Goal: Task Accomplishment & Management: Use online tool/utility

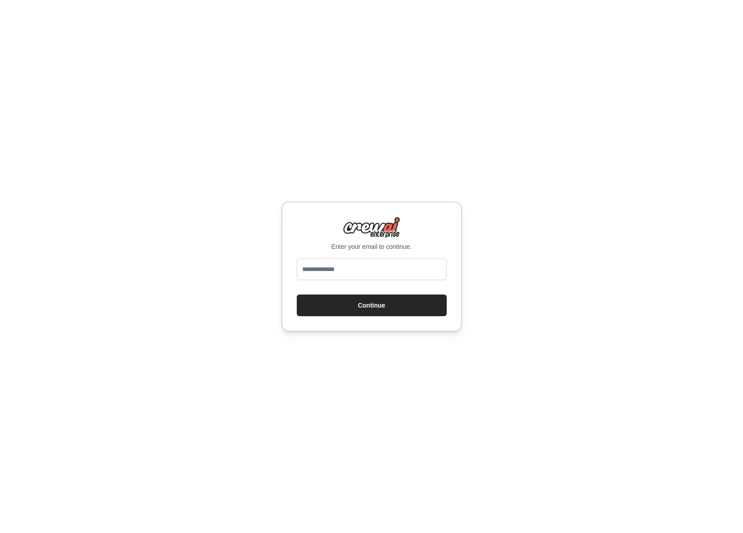
click at [364, 257] on div "Enter your email to continue. Continue" at bounding box center [371, 266] width 181 height 130
click at [363, 262] on input "email" at bounding box center [372, 269] width 150 height 22
type input "**********"
click at [297, 294] on button "Continue" at bounding box center [372, 305] width 150 height 22
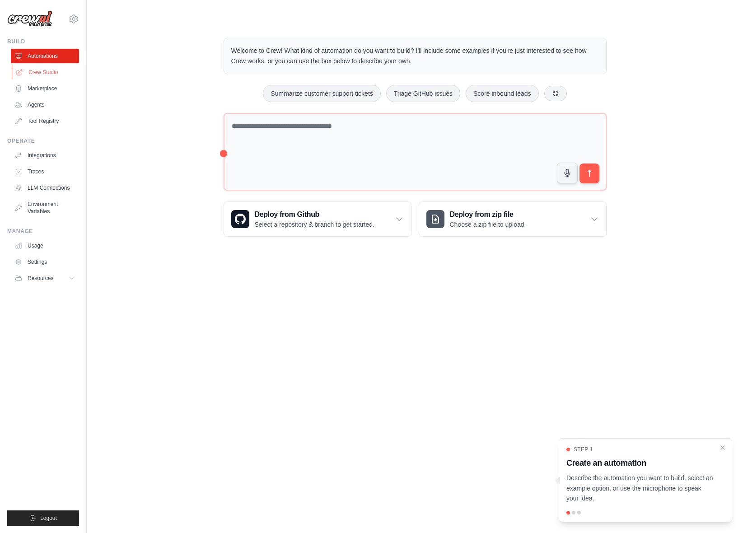
click at [47, 67] on link "Crew Studio" at bounding box center [46, 72] width 68 height 14
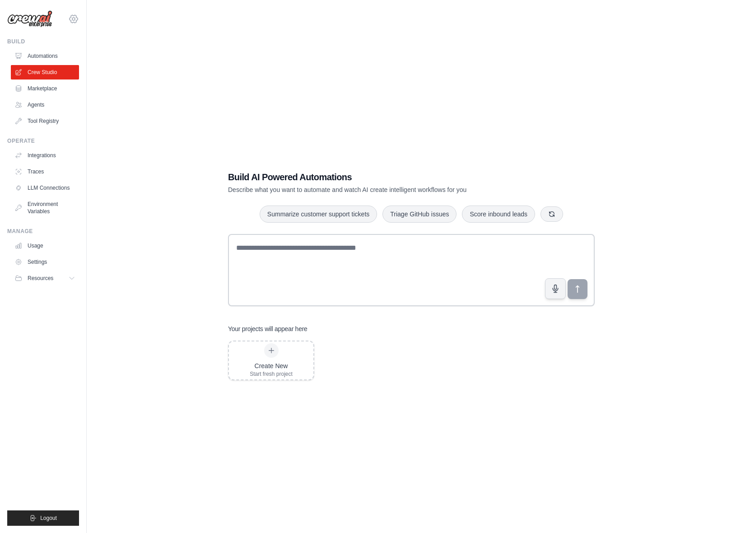
click at [73, 17] on icon at bounding box center [73, 19] width 11 height 11
click at [63, 61] on link "Settings" at bounding box center [73, 61] width 79 height 16
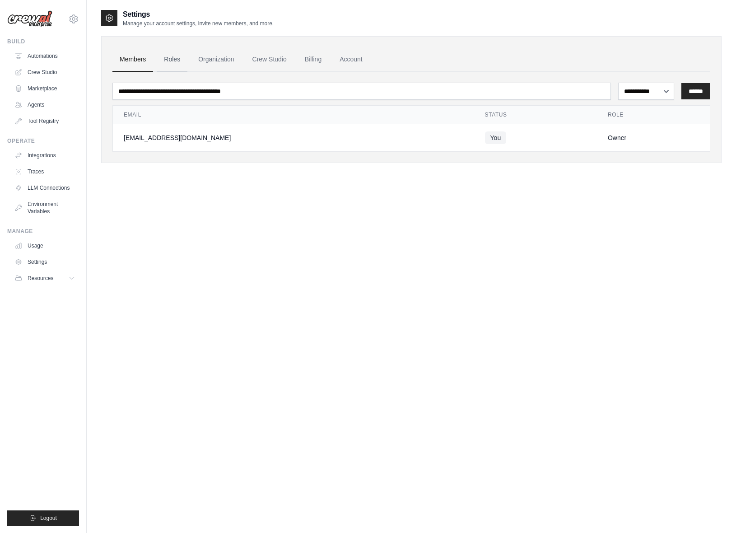
click at [169, 65] on link "Roles" at bounding box center [172, 59] width 31 height 24
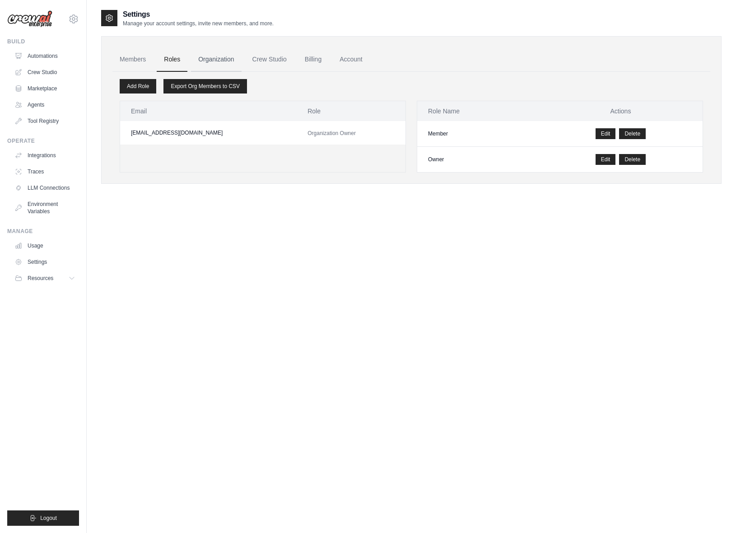
click at [227, 62] on link "Organization" at bounding box center [216, 59] width 50 height 24
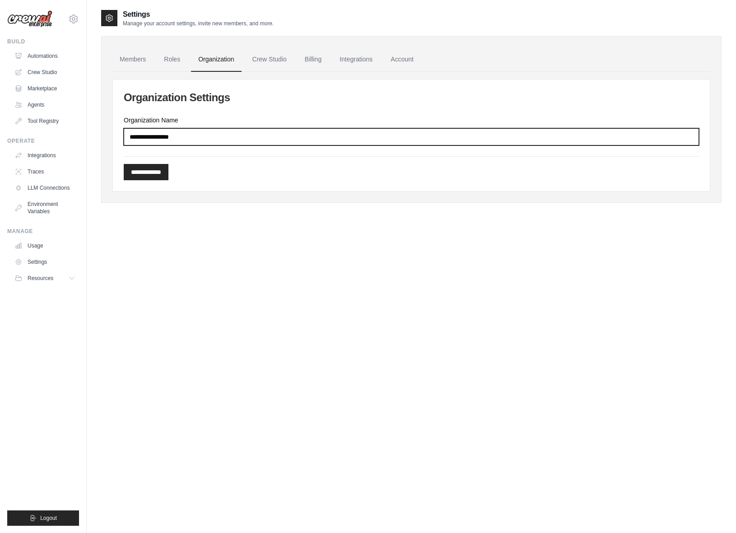
click at [208, 131] on input "Organization Name" at bounding box center [411, 136] width 575 height 17
type input "**********"
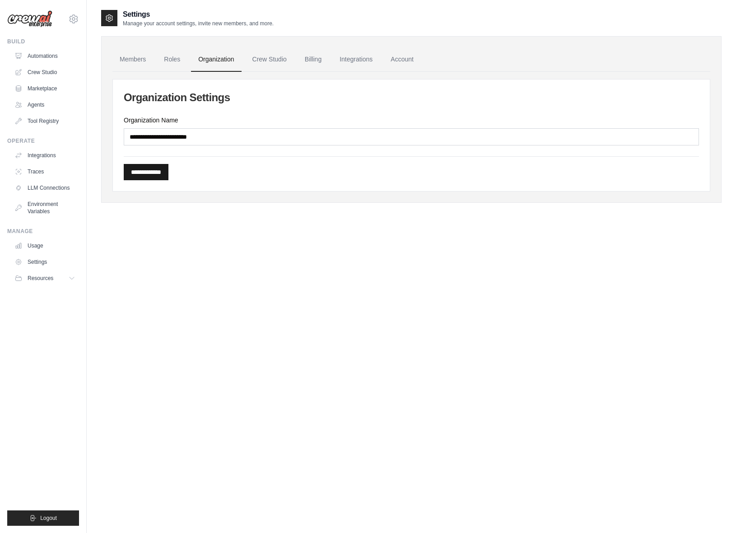
click at [168, 169] on input "**********" at bounding box center [146, 172] width 45 height 16
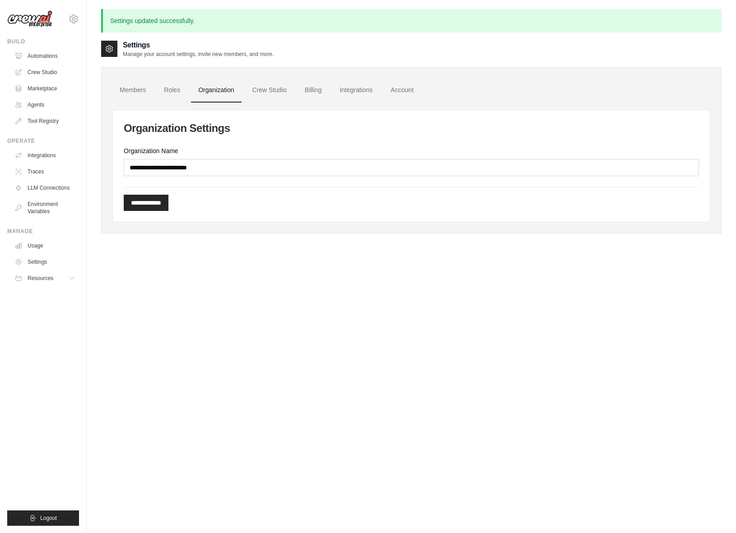
click at [273, 77] on div "**********" at bounding box center [411, 150] width 620 height 167
click at [272, 88] on link "Crew Studio" at bounding box center [269, 90] width 49 height 24
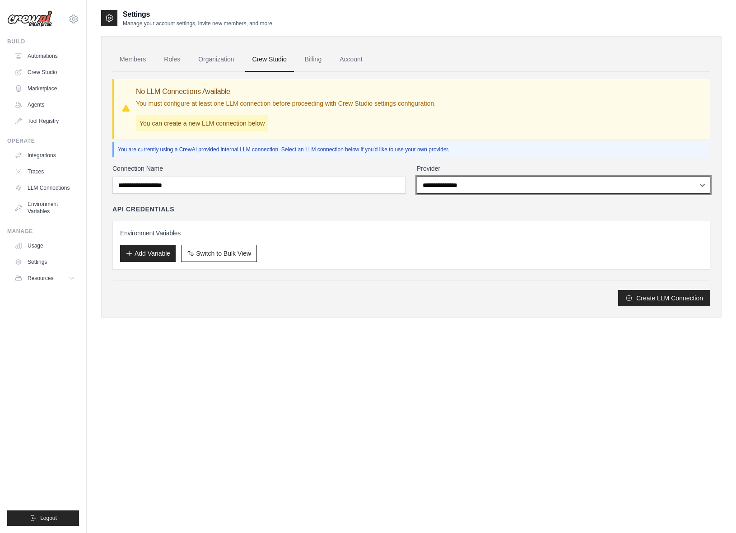
click at [455, 186] on select "**********" at bounding box center [563, 185] width 293 height 17
click at [417, 177] on select "**********" at bounding box center [563, 185] width 293 height 17
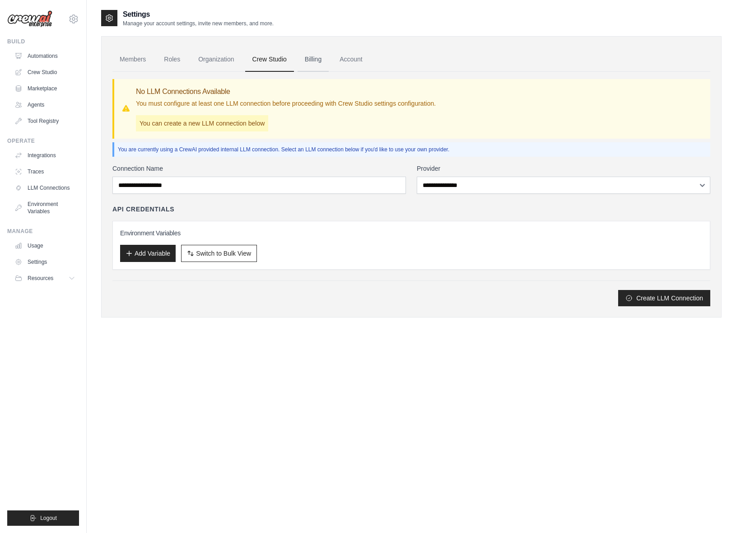
click at [314, 56] on link "Billing" at bounding box center [313, 59] width 31 height 24
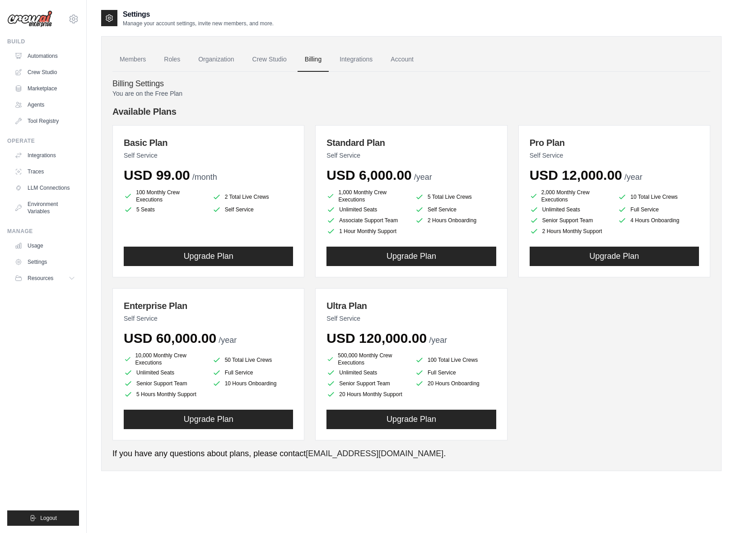
click at [365, 59] on link "Integrations" at bounding box center [355, 59] width 47 height 24
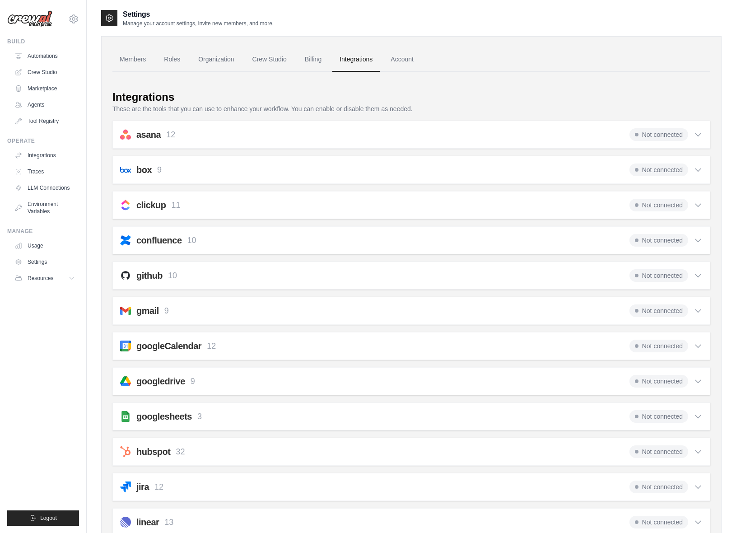
click at [217, 273] on div "github 10 Not connected" at bounding box center [411, 275] width 582 height 13
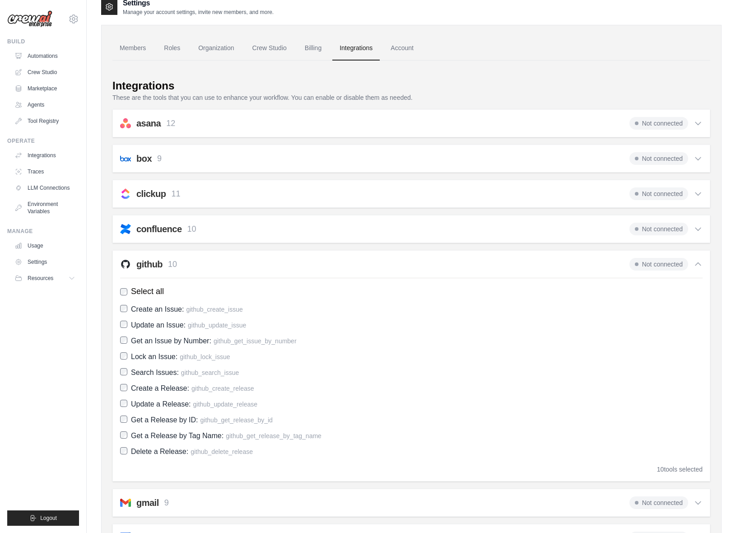
scroll to position [23, 0]
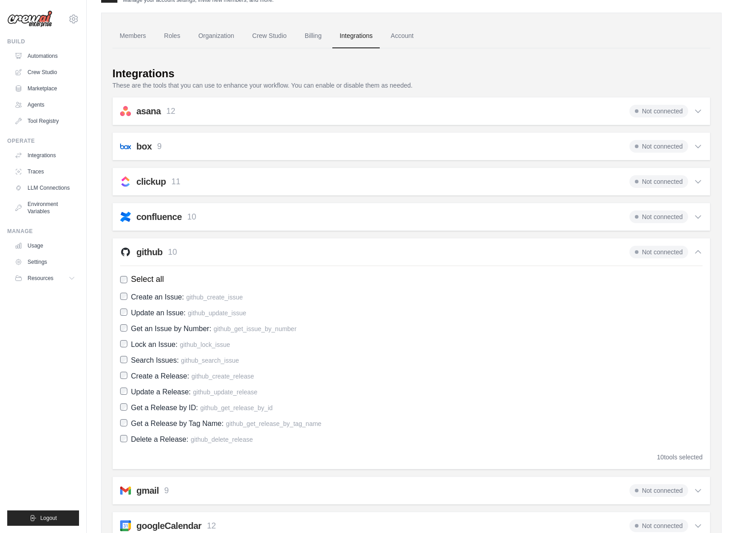
click at [670, 251] on span "Not connected" at bounding box center [658, 252] width 59 height 13
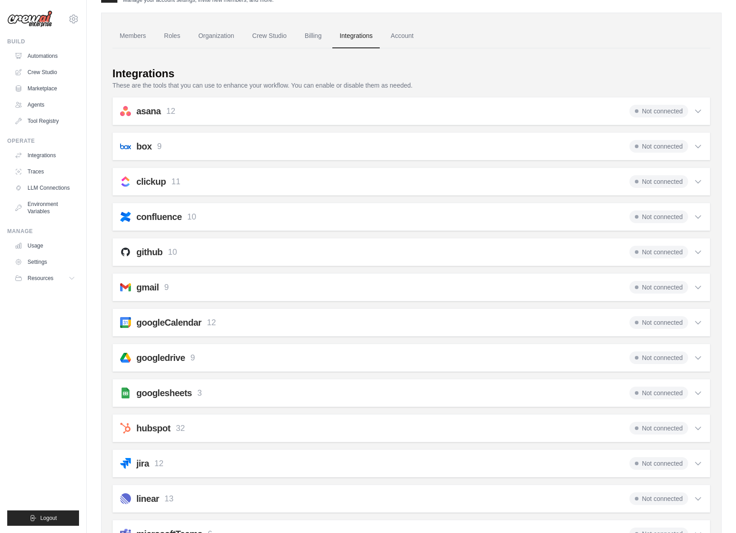
click at [670, 251] on span "Not connected" at bounding box center [658, 252] width 59 height 13
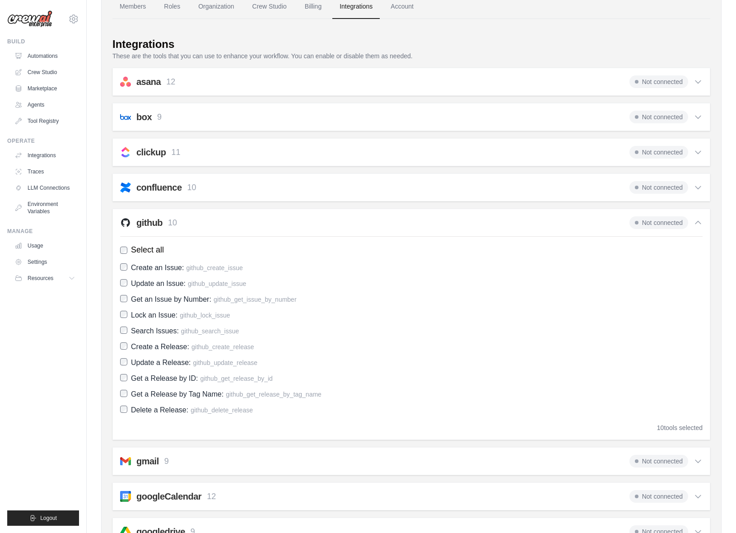
scroll to position [0, 0]
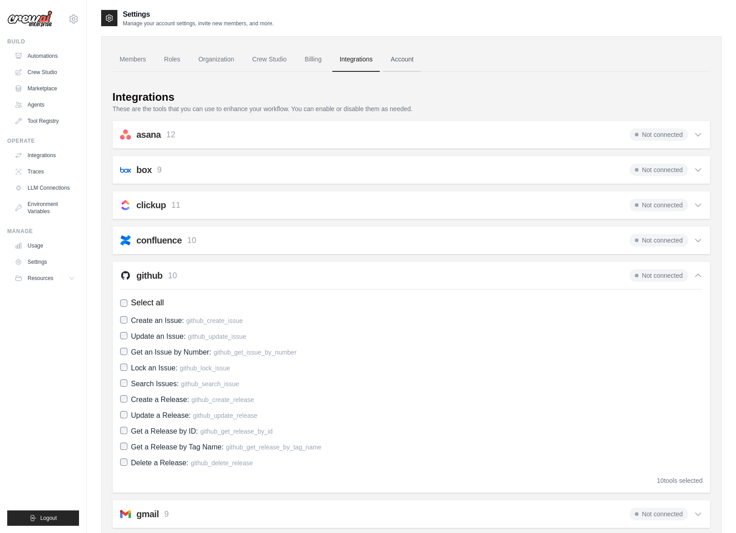
click at [411, 58] on link "Account" at bounding box center [401, 59] width 37 height 24
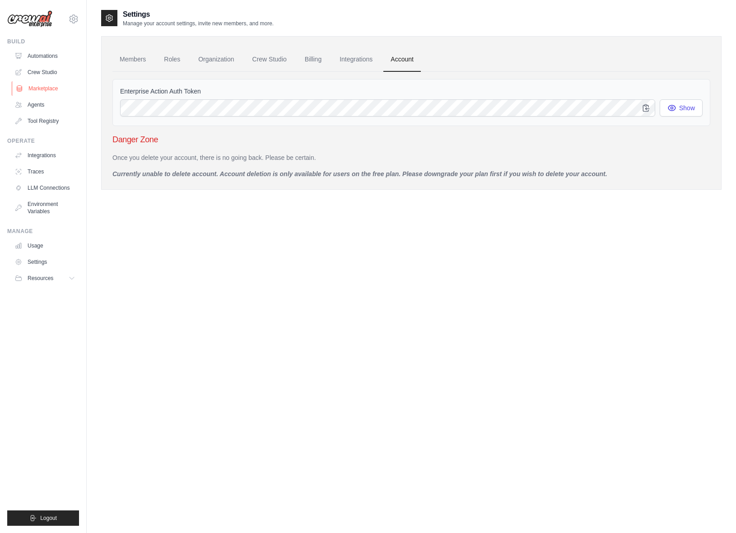
click at [39, 89] on link "Marketplace" at bounding box center [46, 88] width 68 height 14
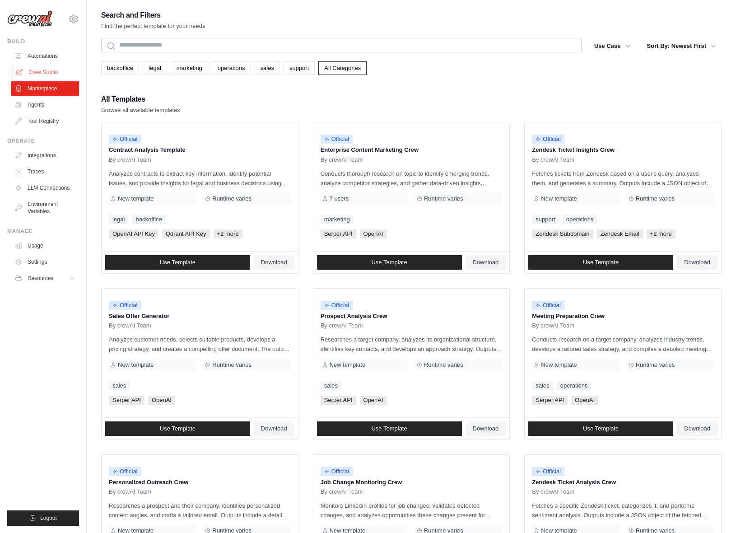
click at [42, 76] on link "Crew Studio" at bounding box center [46, 72] width 68 height 14
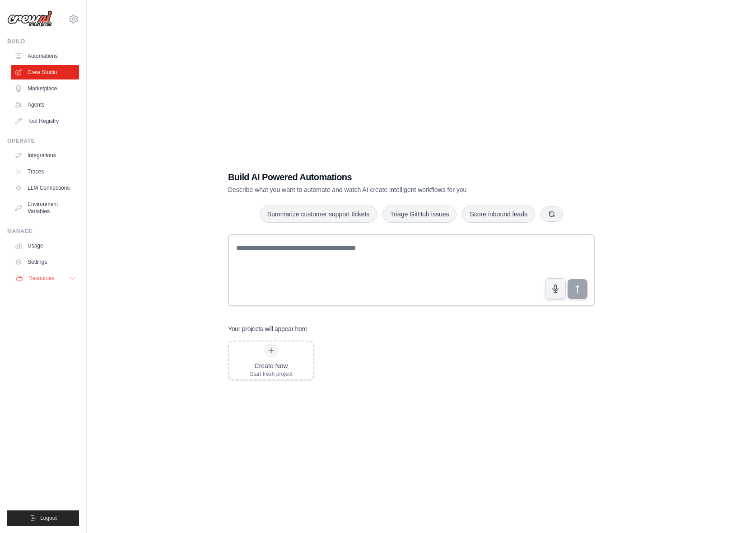
click at [37, 281] on span "Resources" at bounding box center [41, 278] width 26 height 7
click at [40, 269] on link "Settings" at bounding box center [46, 262] width 68 height 14
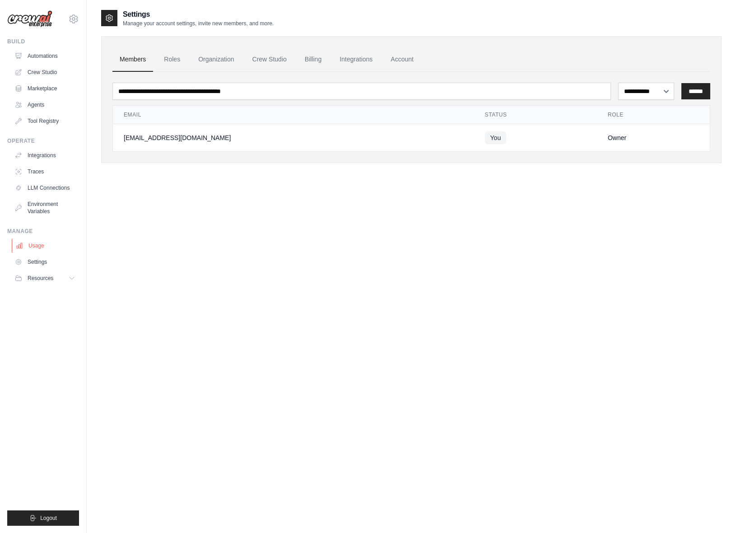
click at [41, 246] on link "Usage" at bounding box center [46, 245] width 68 height 14
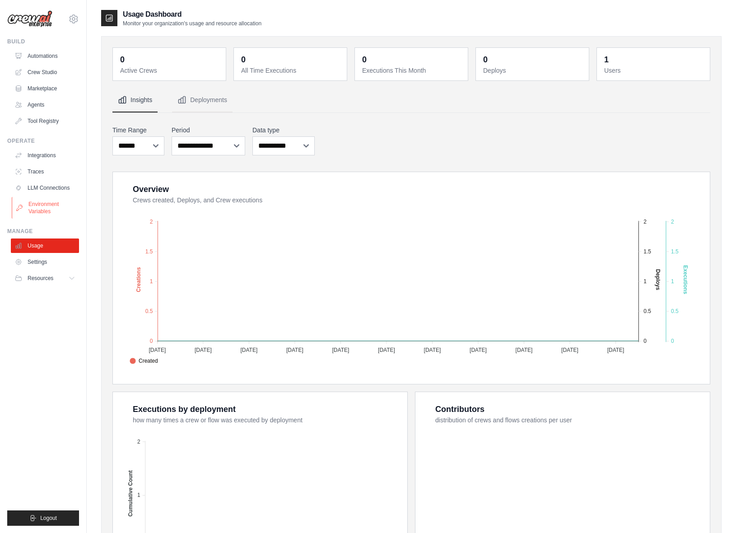
click at [40, 210] on link "Environment Variables" at bounding box center [46, 208] width 68 height 22
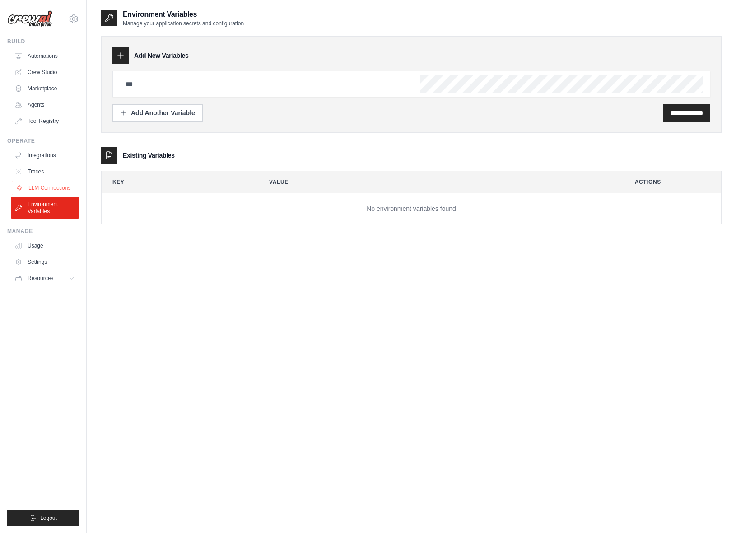
click at [43, 187] on link "LLM Connections" at bounding box center [46, 188] width 68 height 14
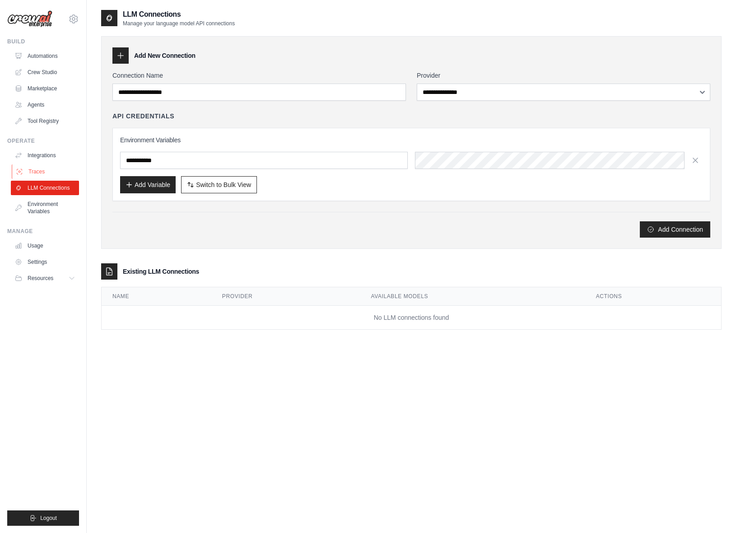
click at [40, 171] on link "Traces" at bounding box center [46, 171] width 68 height 14
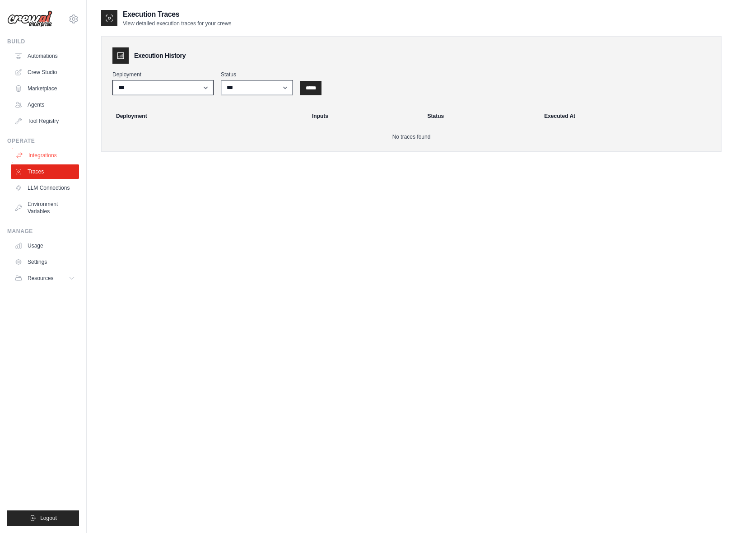
click at [40, 157] on link "Integrations" at bounding box center [46, 155] width 68 height 14
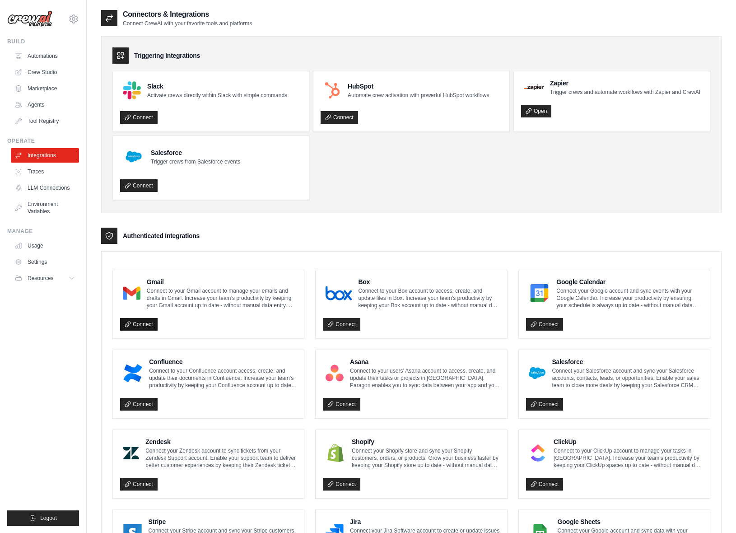
click at [146, 320] on link "Connect" at bounding box center [138, 324] width 37 height 13
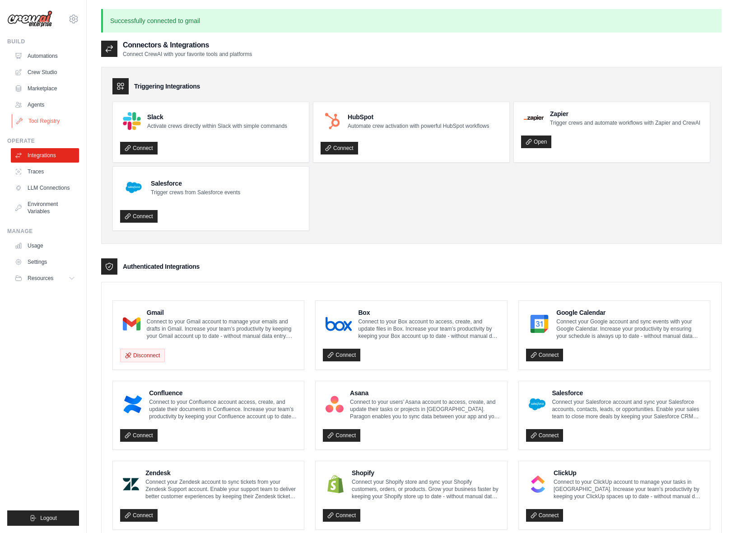
click at [43, 117] on link "Tool Registry" at bounding box center [46, 121] width 68 height 14
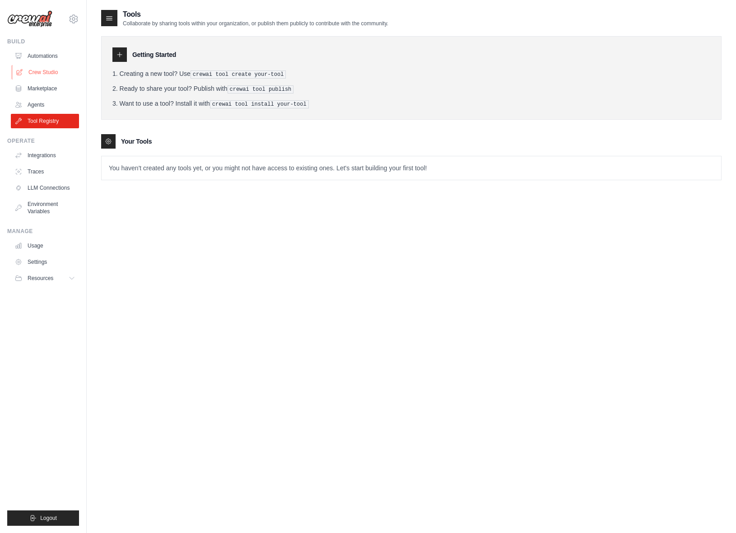
click at [47, 70] on link "Crew Studio" at bounding box center [46, 72] width 68 height 14
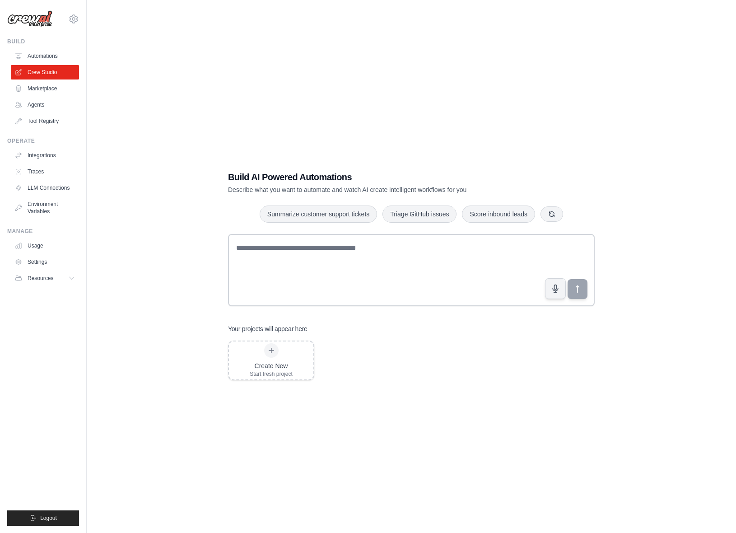
click at [49, 58] on link "Automations" at bounding box center [45, 56] width 68 height 14
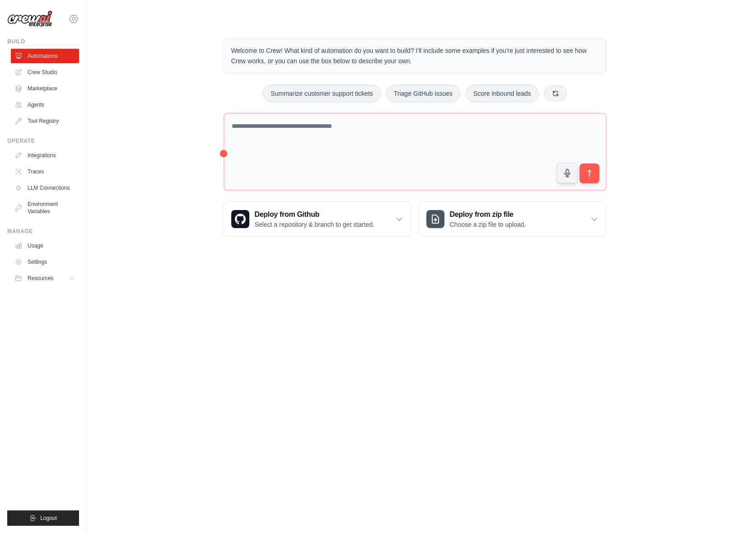
click at [75, 19] on icon at bounding box center [73, 19] width 3 height 3
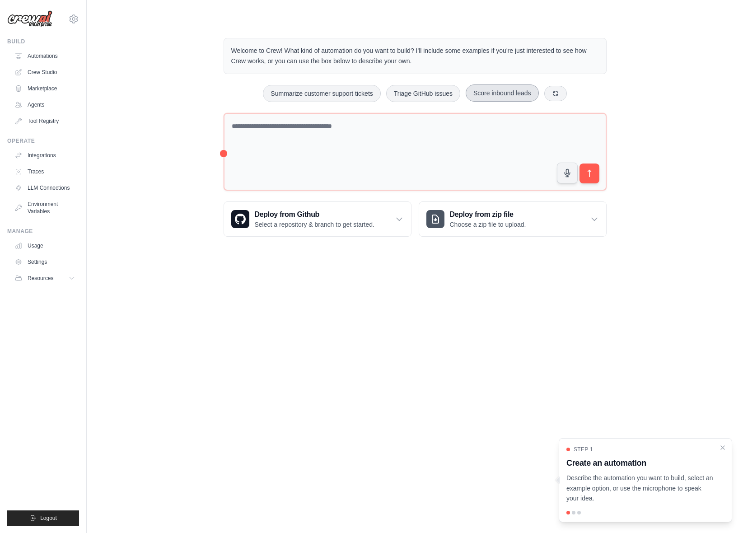
click at [503, 95] on button "Score inbound leads" at bounding box center [502, 92] width 73 height 17
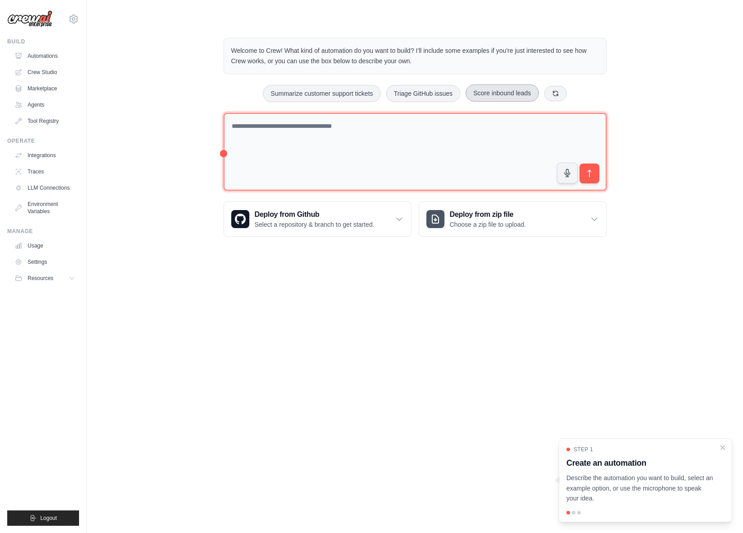
type textarea "**********"
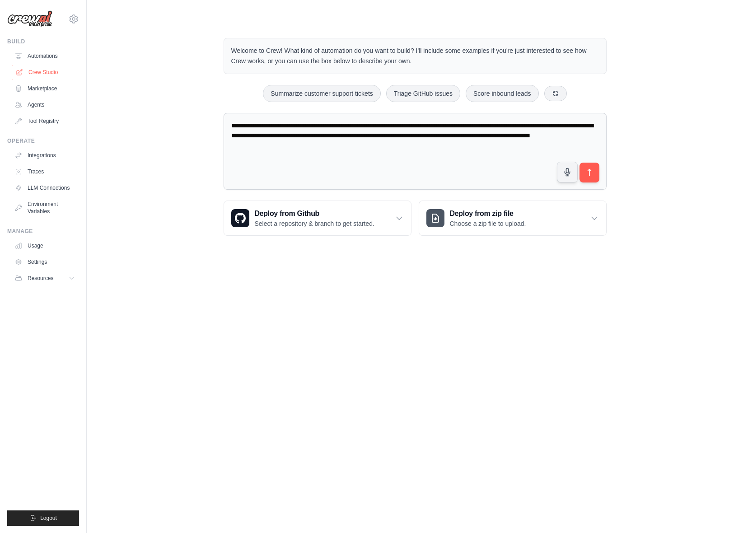
click at [47, 68] on link "Crew Studio" at bounding box center [46, 72] width 68 height 14
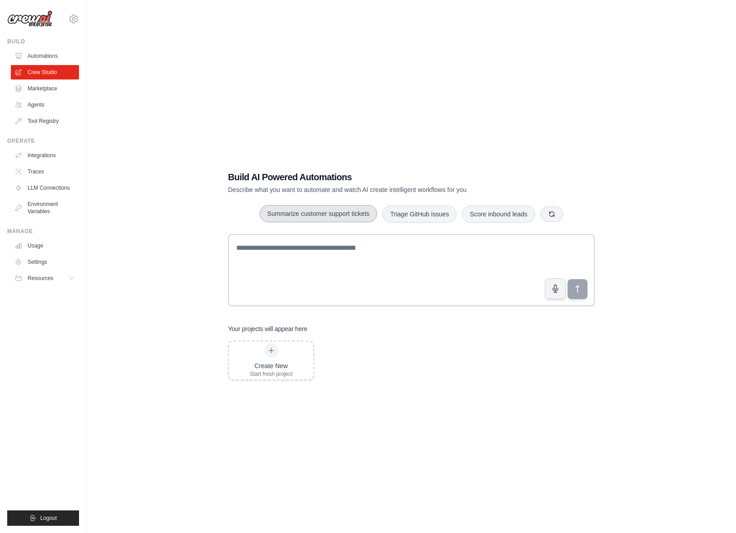
click at [345, 210] on button "Summarize customer support tickets" at bounding box center [318, 213] width 117 height 17
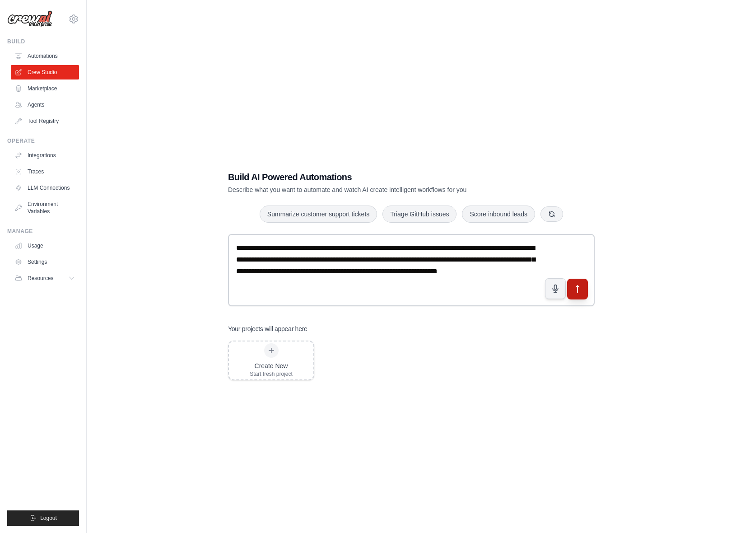
click at [578, 294] on button "submit" at bounding box center [577, 289] width 21 height 21
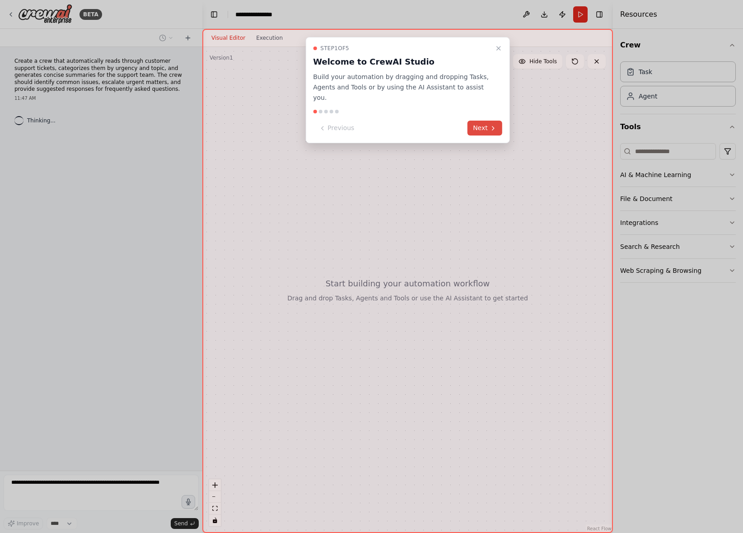
click at [475, 121] on button "Next" at bounding box center [484, 128] width 35 height 15
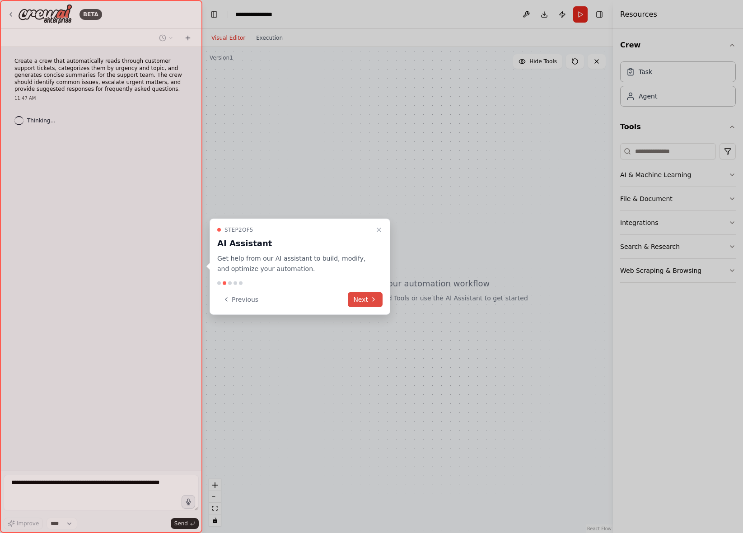
click at [370, 293] on button "Next" at bounding box center [365, 299] width 35 height 15
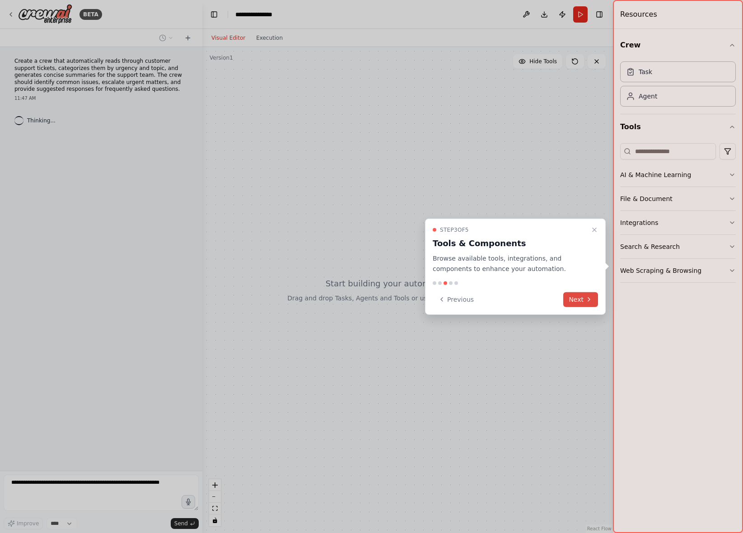
click at [591, 295] on button "Next" at bounding box center [580, 299] width 35 height 15
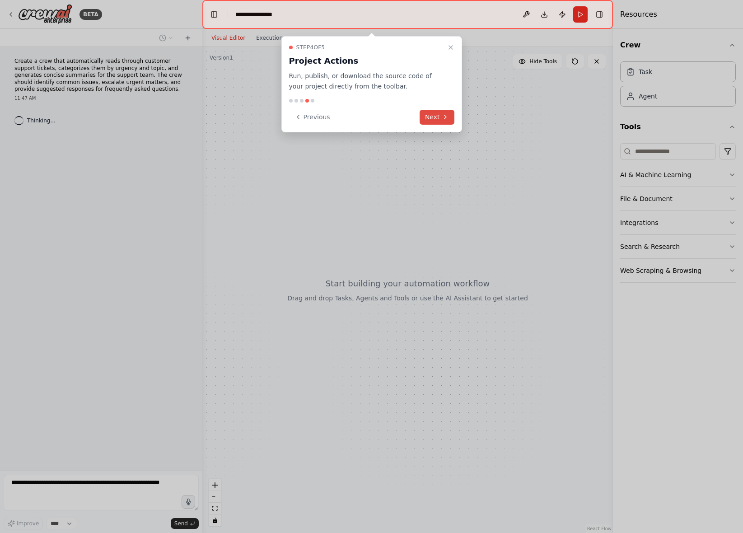
click at [433, 110] on button "Next" at bounding box center [436, 117] width 35 height 15
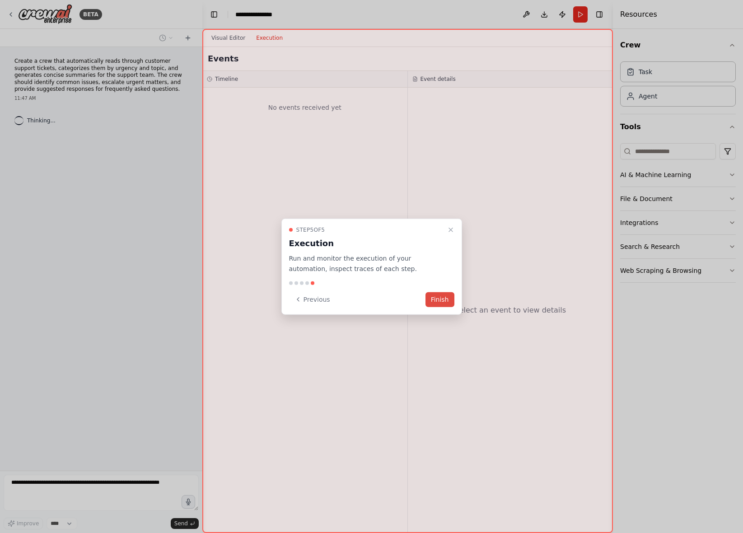
click at [440, 293] on button "Finish" at bounding box center [439, 299] width 29 height 15
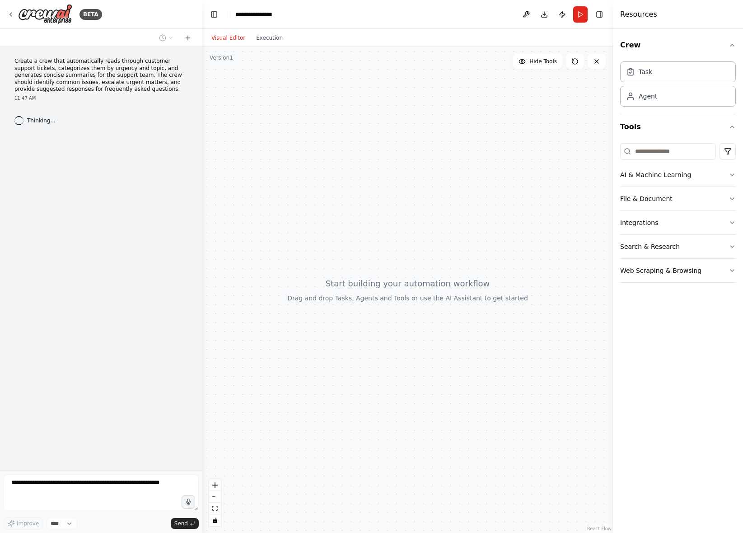
drag, startPoint x: 674, startPoint y: 171, endPoint x: 573, endPoint y: 177, distance: 100.4
click at [571, 178] on div "**********" at bounding box center [371, 266] width 743 height 533
click at [728, 178] on button "AI & Machine Learning" at bounding box center [678, 174] width 116 height 23
